Goal: Task Accomplishment & Management: Manage account settings

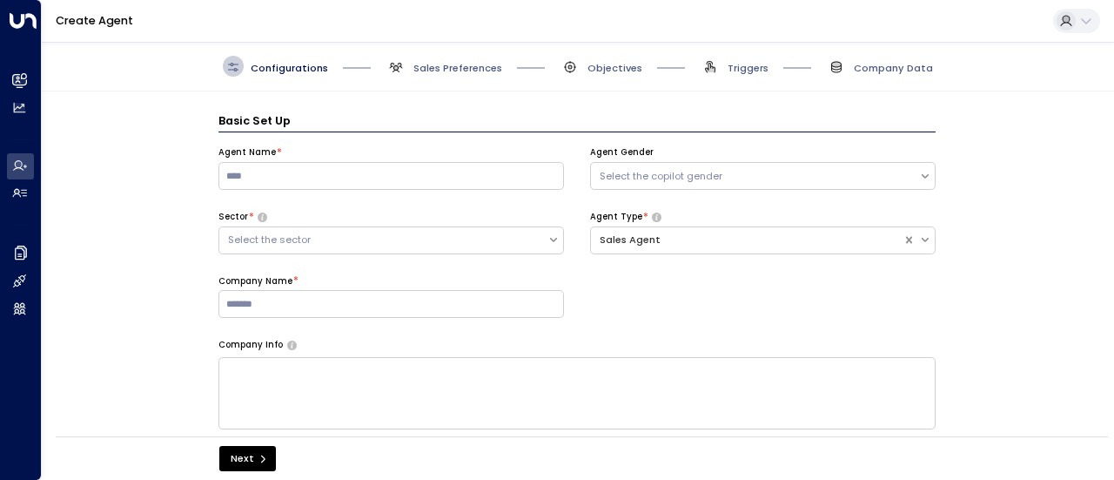
scroll to position [21, 0]
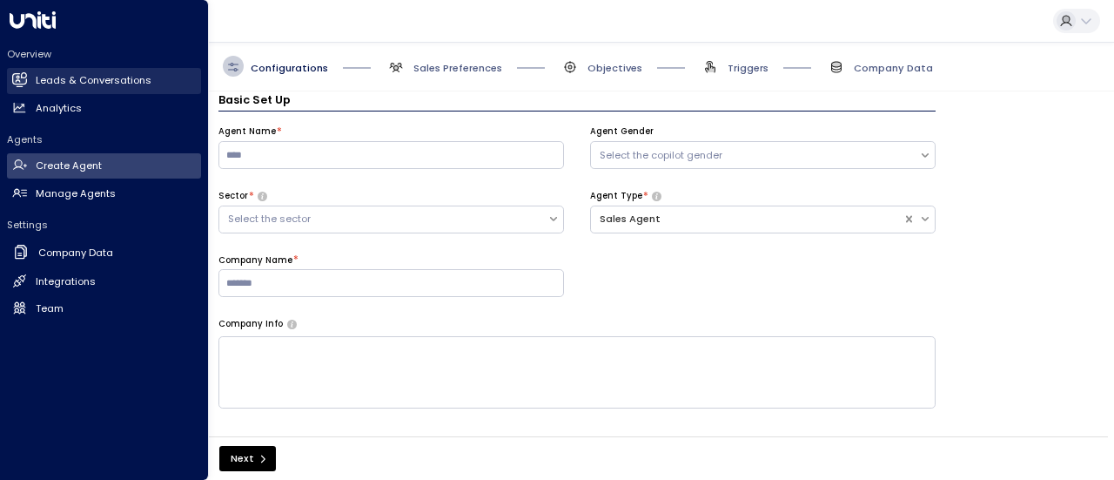
click at [56, 73] on h2 "Leads & Conversations" at bounding box center [94, 80] width 116 height 15
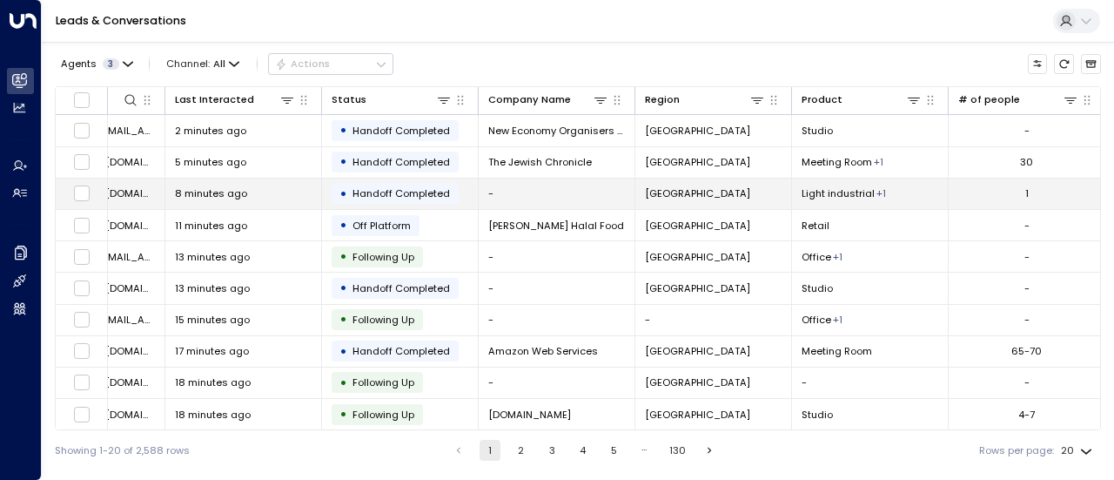
scroll to position [0, 256]
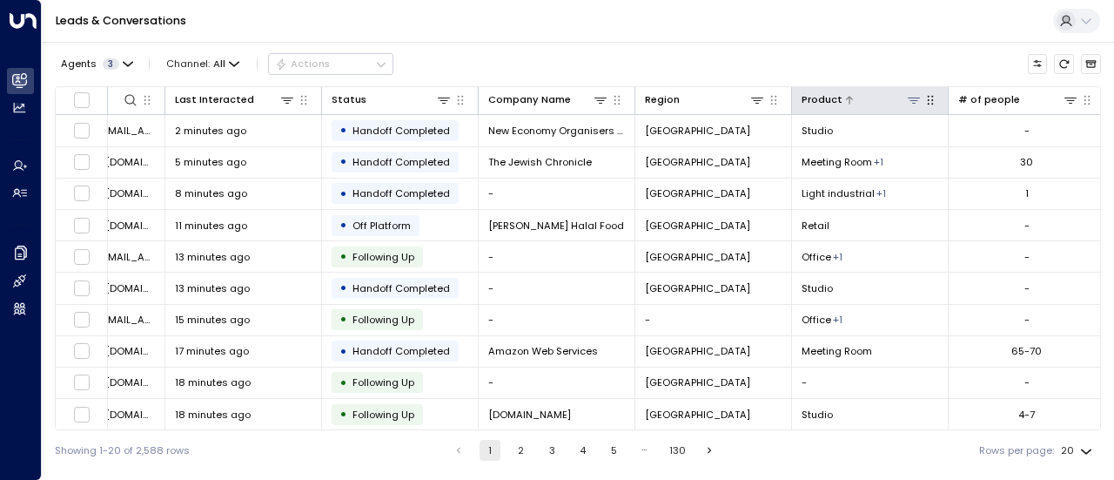
click at [915, 102] on icon at bounding box center [914, 100] width 14 height 14
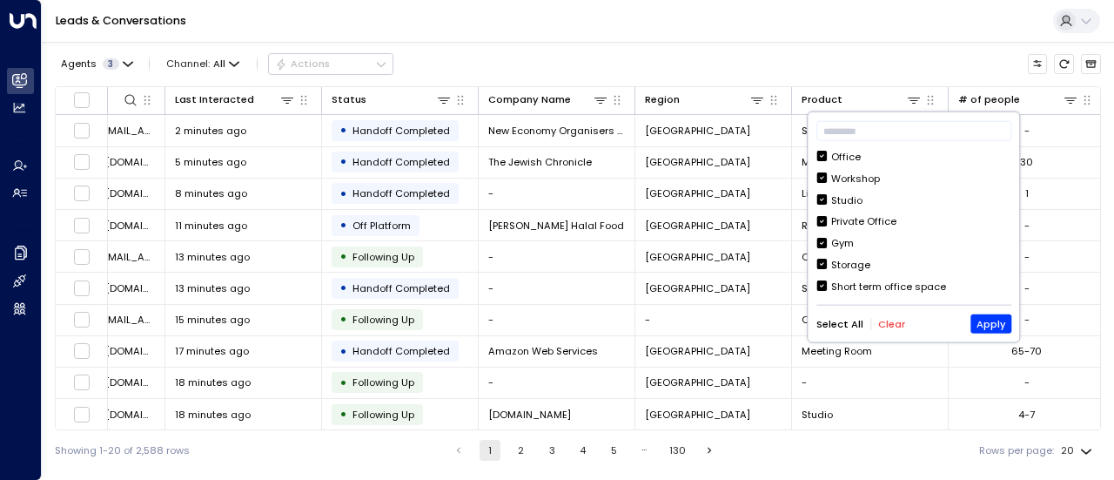
click at [886, 325] on button "Clear" at bounding box center [891, 323] width 27 height 11
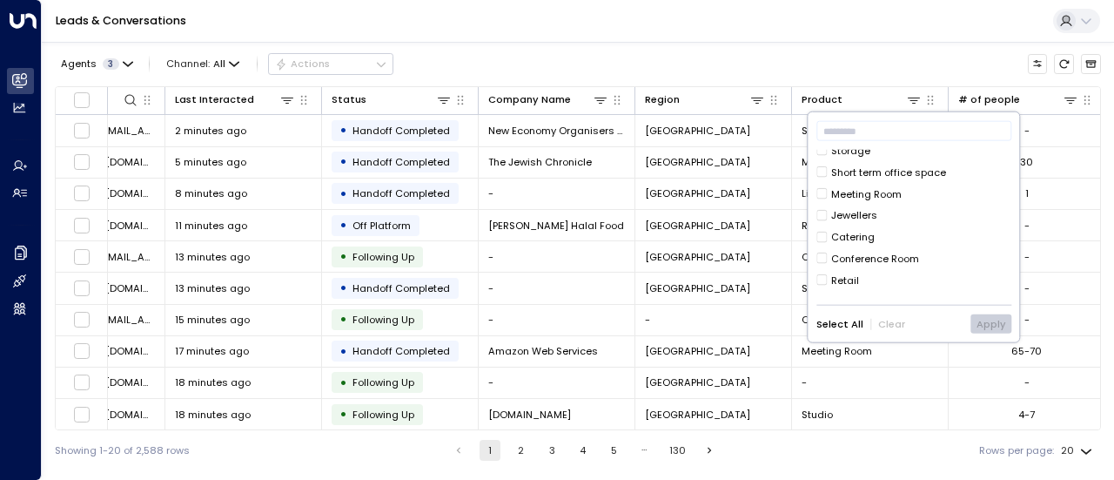
scroll to position [115, 0]
click at [880, 194] on div "Meeting Room" at bounding box center [866, 192] width 70 height 15
click at [980, 317] on button "Apply" at bounding box center [990, 323] width 41 height 19
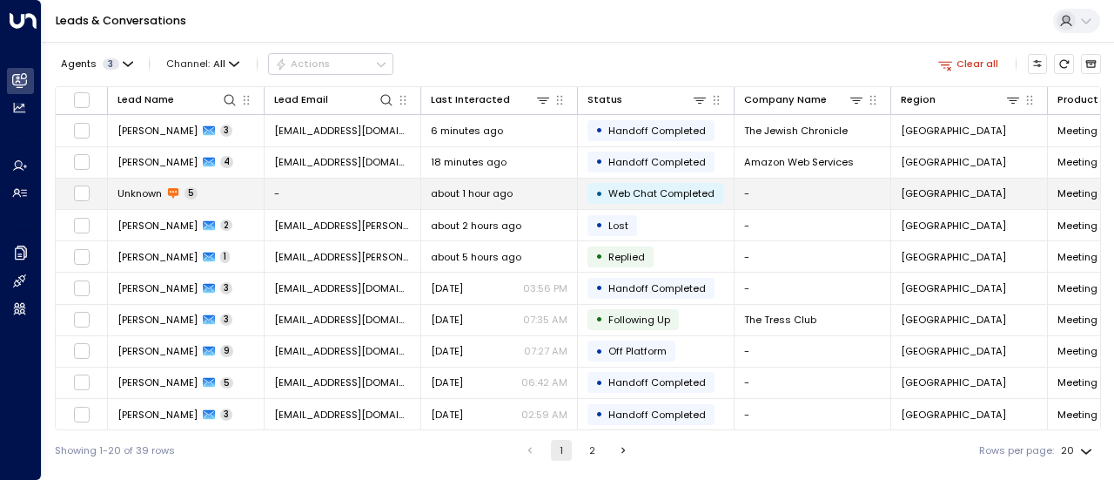
click at [233, 194] on td "Unknown 5" at bounding box center [186, 193] width 157 height 30
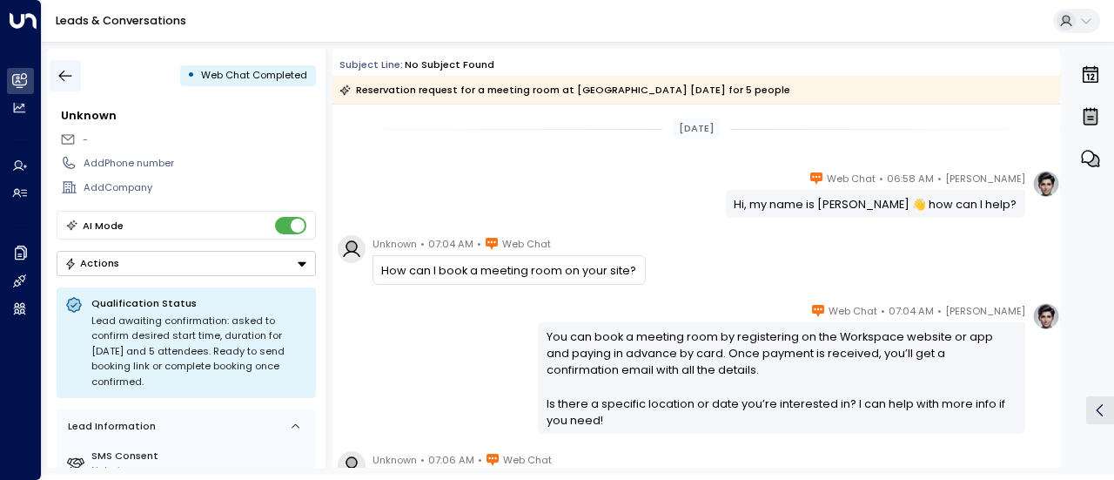
click at [73, 76] on icon "button" at bounding box center [65, 75] width 17 height 17
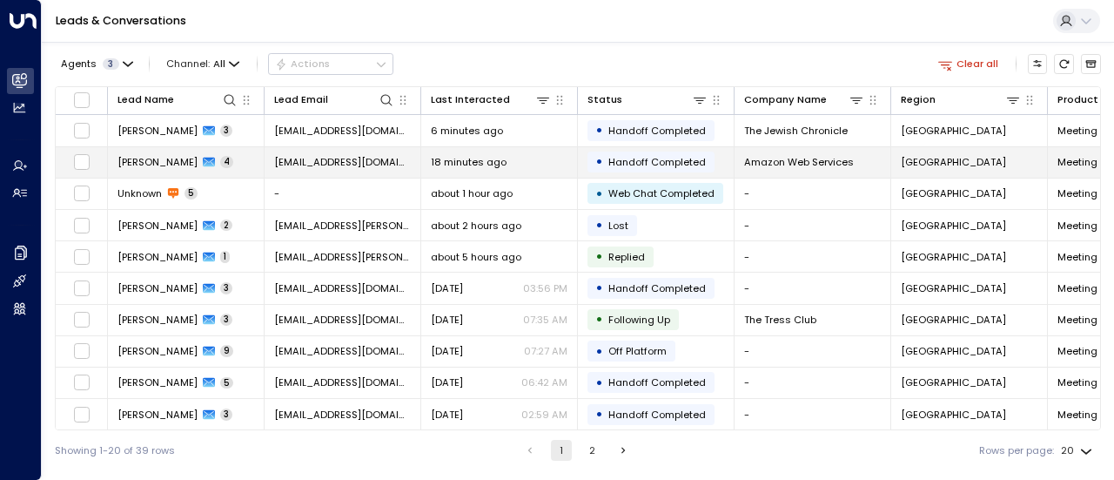
click at [211, 158] on td "[PERSON_NAME] 4" at bounding box center [186, 162] width 157 height 30
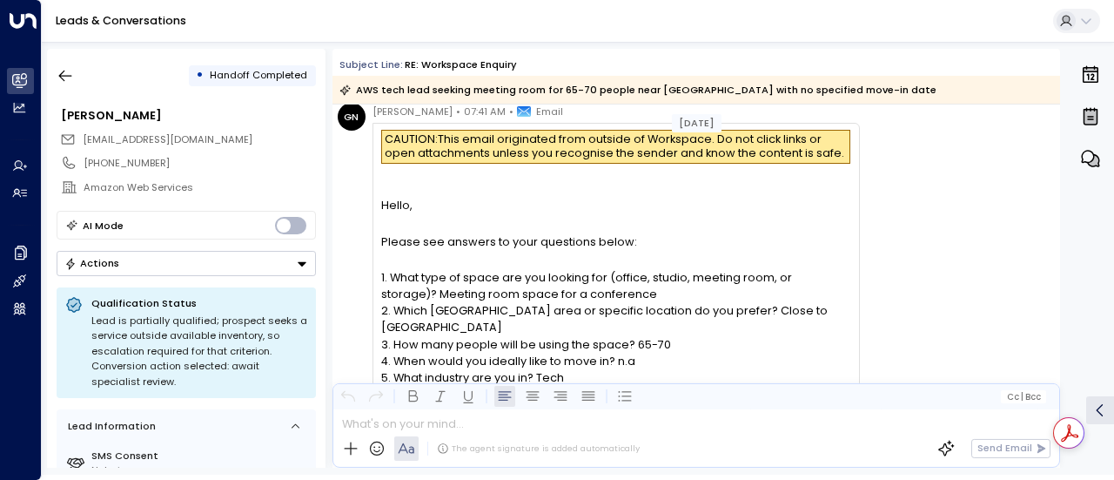
scroll to position [666, 0]
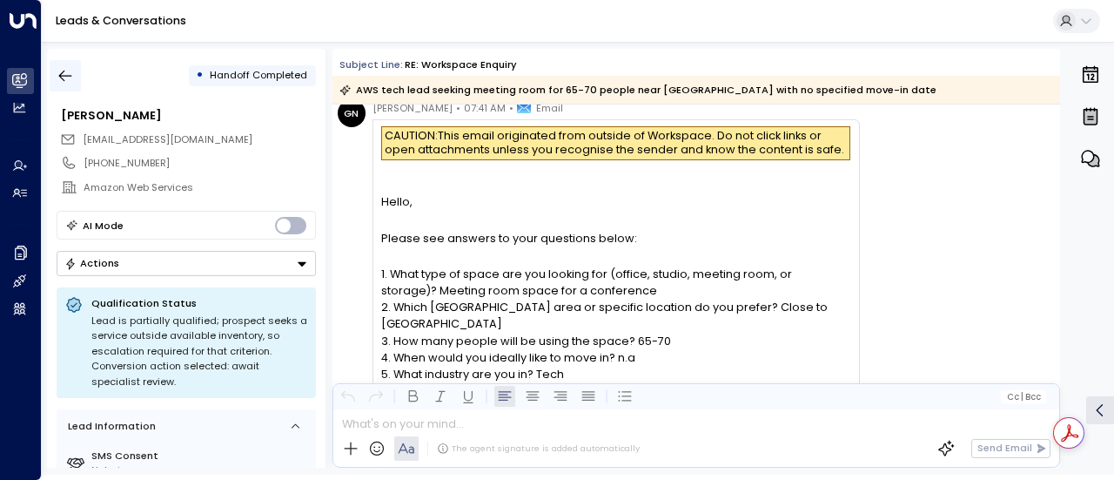
click at [54, 80] on button "button" at bounding box center [65, 75] width 31 height 31
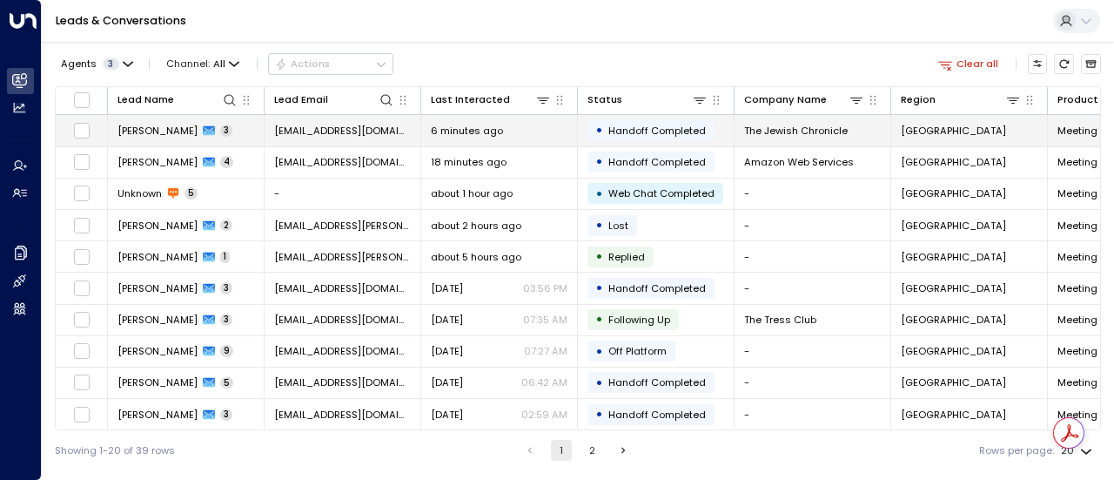
click at [237, 135] on td "[PERSON_NAME] 3" at bounding box center [186, 130] width 157 height 30
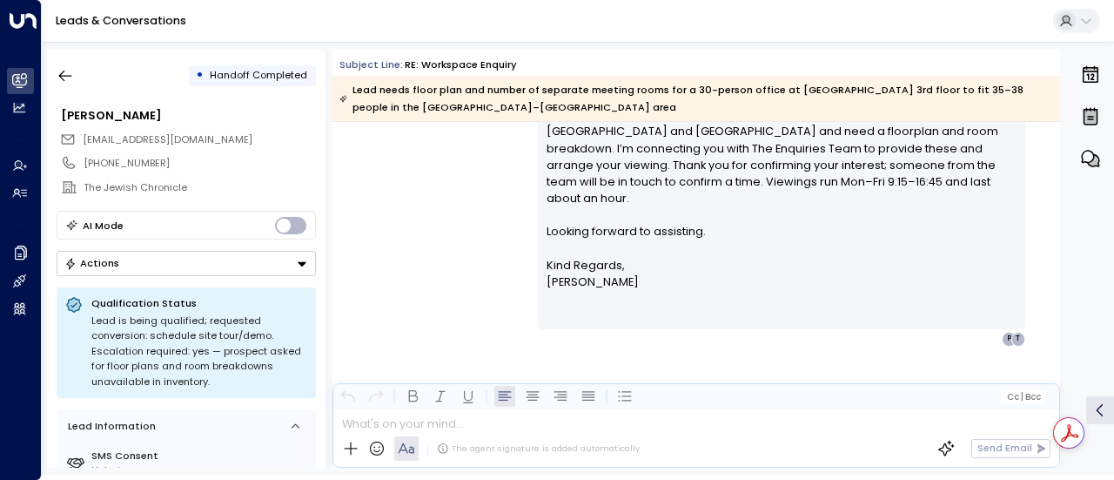
scroll to position [1847, 0]
click at [59, 84] on button "button" at bounding box center [65, 75] width 31 height 31
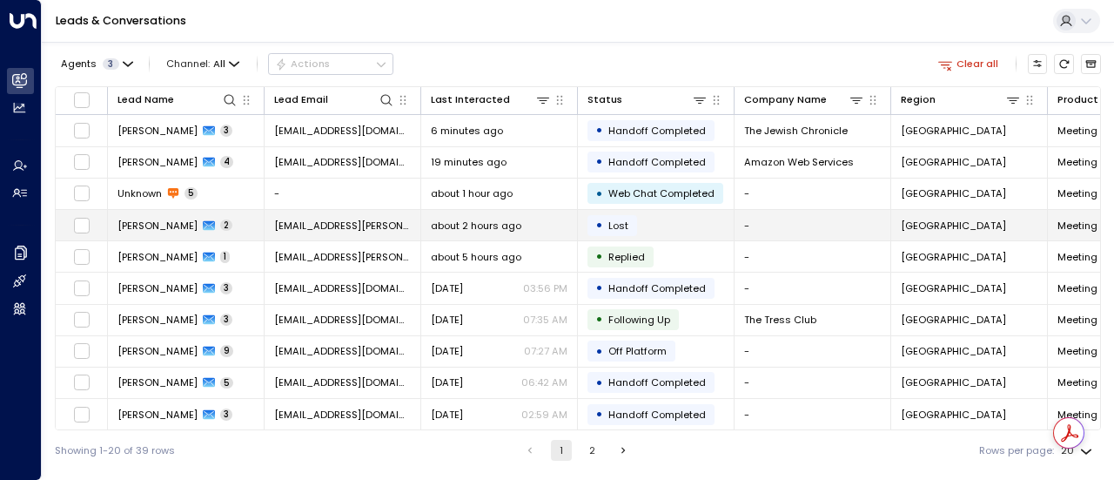
click at [241, 230] on td "[PERSON_NAME] 2" at bounding box center [186, 225] width 157 height 30
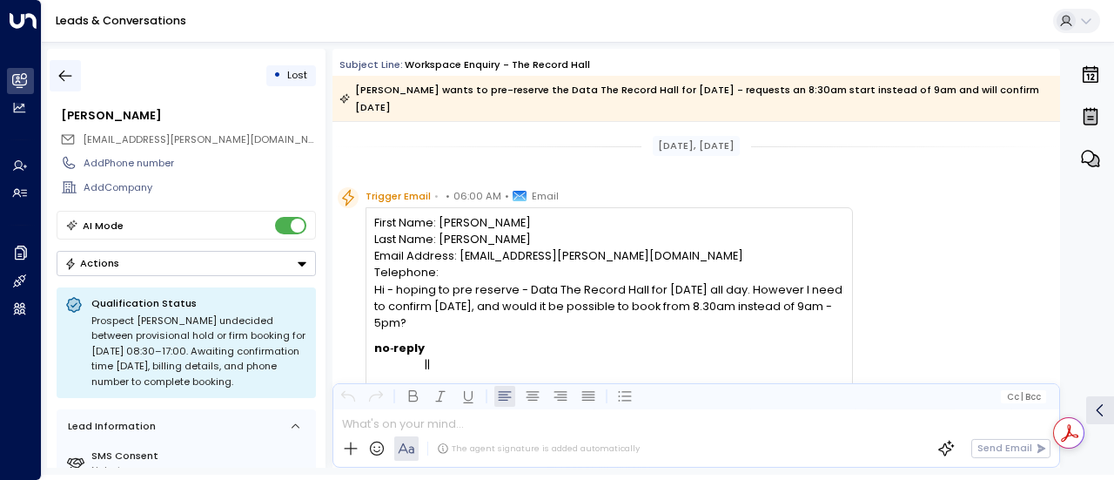
click at [78, 76] on button "button" at bounding box center [65, 75] width 31 height 31
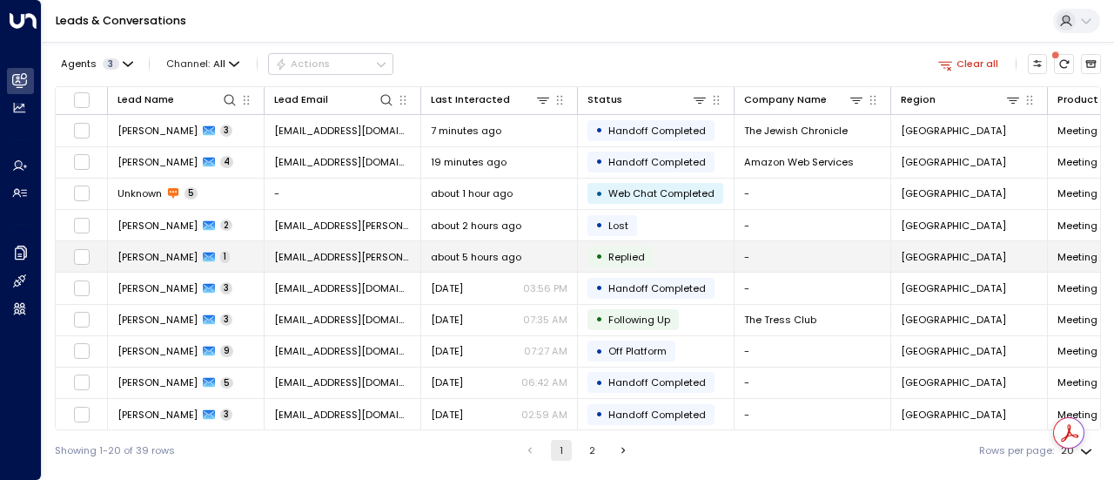
click at [232, 263] on td "[PERSON_NAME] 1" at bounding box center [186, 256] width 157 height 30
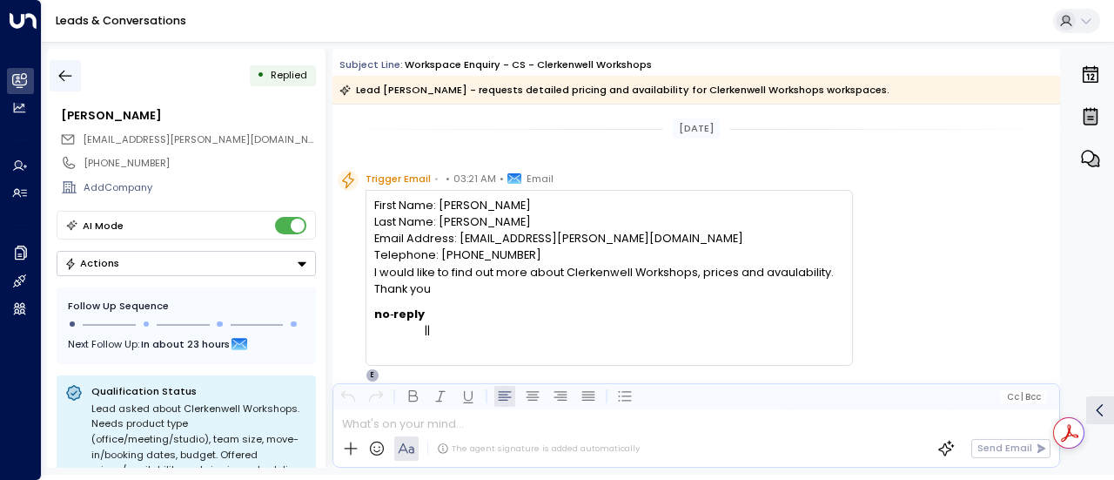
click at [66, 83] on icon "button" at bounding box center [65, 75] width 17 height 17
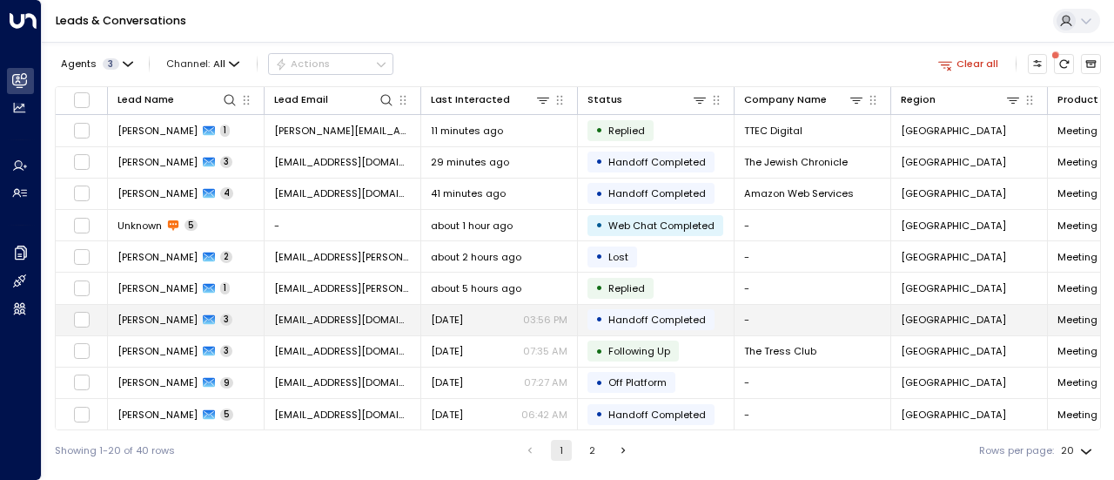
click at [212, 321] on div "[PERSON_NAME] 3" at bounding box center [174, 319] width 115 height 14
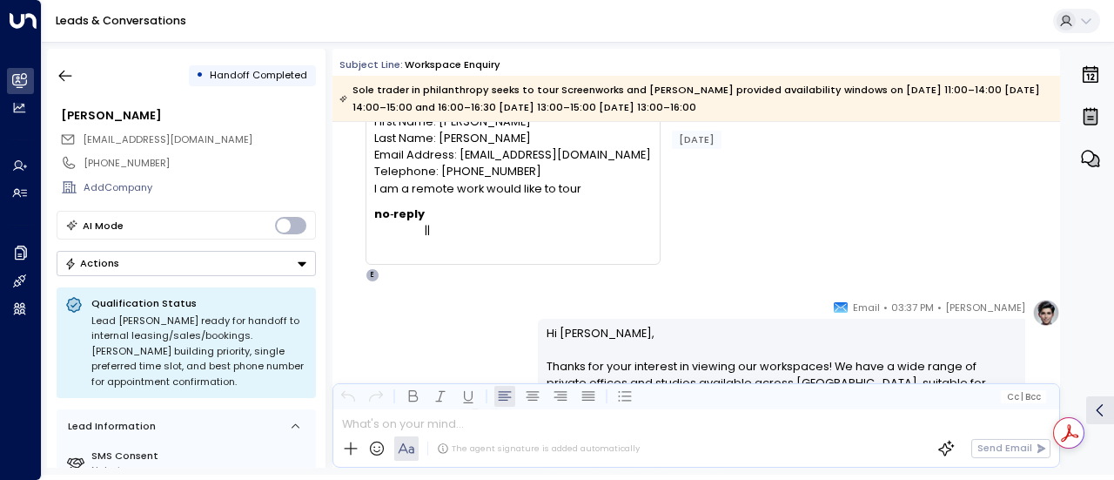
scroll to position [75, 0]
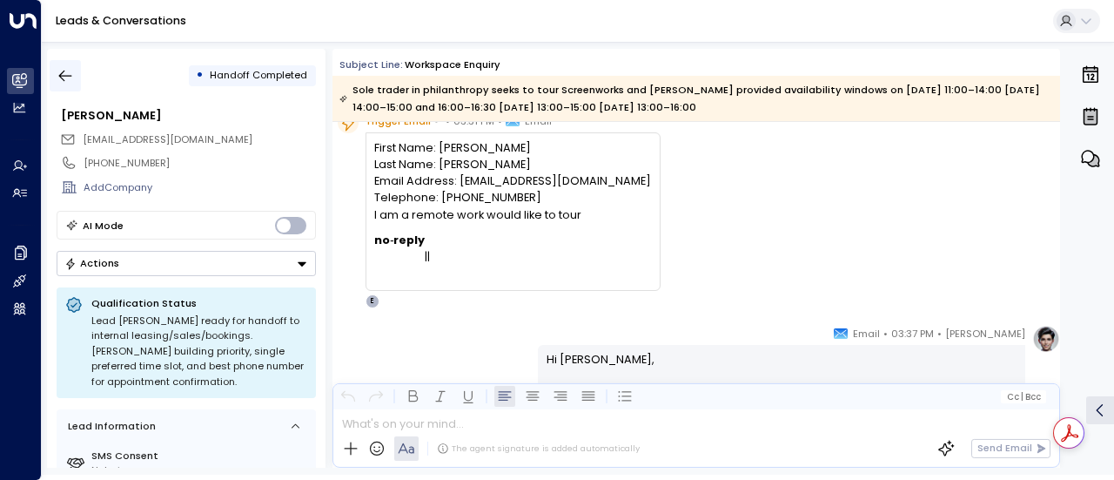
click at [57, 82] on icon "button" at bounding box center [65, 75] width 17 height 17
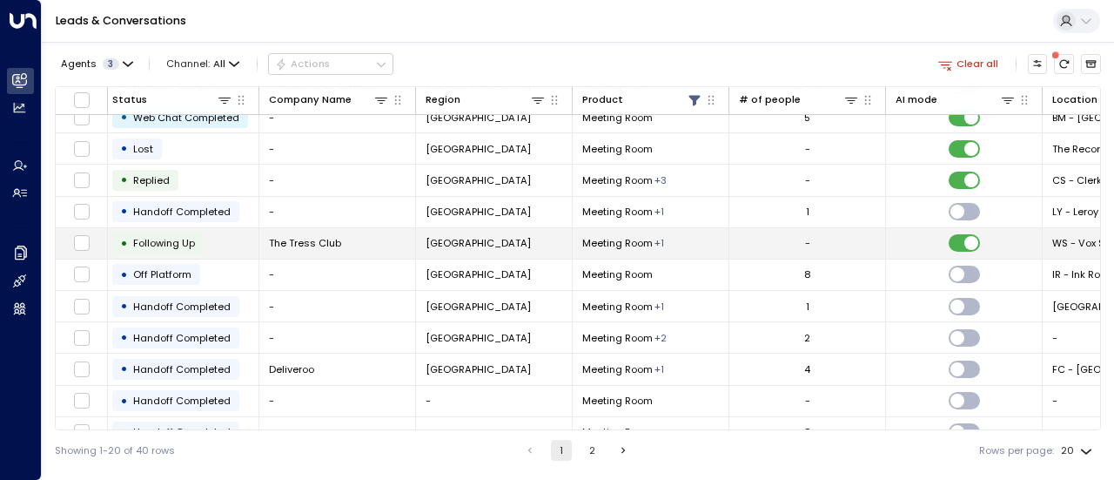
scroll to position [108, 476]
